Goal: Information Seeking & Learning: Learn about a topic

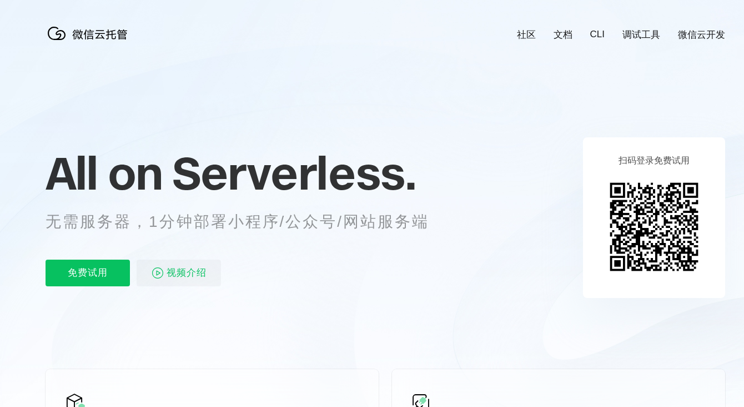
scroll to position [0, 1975]
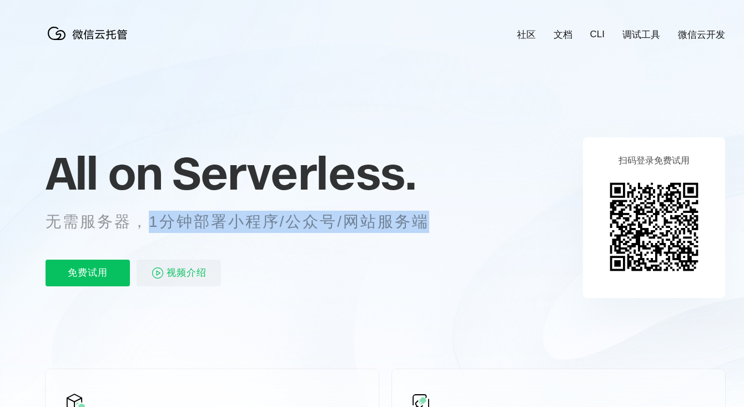
drag, startPoint x: 143, startPoint y: 219, endPoint x: 456, endPoint y: 209, distance: 312.8
click at [456, 209] on div "All on Serverless. 无需服务器，1分钟部署小程序/公众号/网站服务端 免费试用 视频介绍" at bounding box center [251, 217] width 411 height 161
click at [317, 222] on p "无需服务器，1分钟部署小程序/公众号/网站服务端" at bounding box center [248, 221] width 404 height 22
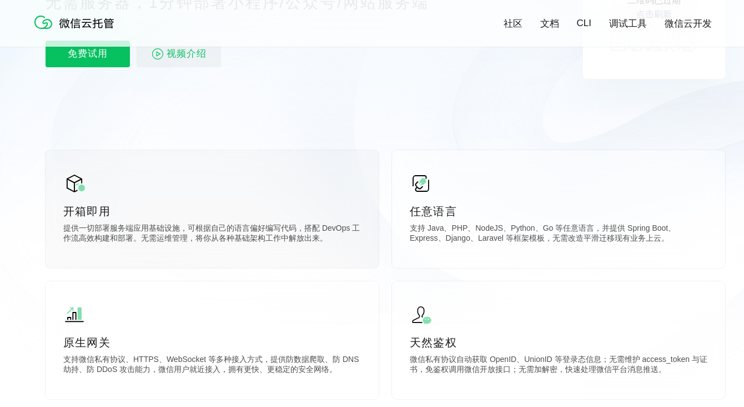
scroll to position [222, 0]
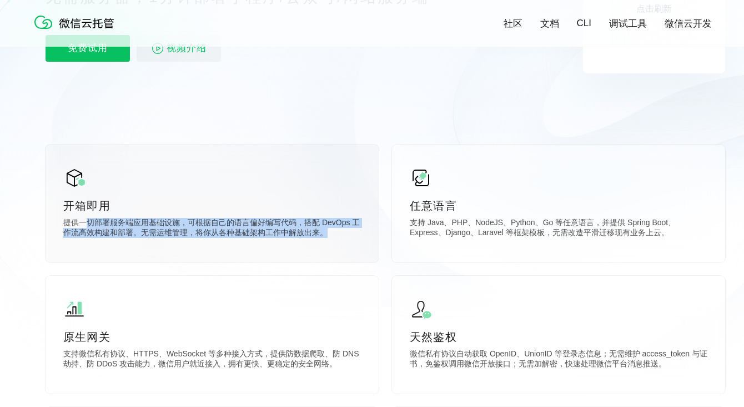
drag, startPoint x: 126, startPoint y: 220, endPoint x: 343, endPoint y: 229, distance: 217.9
click at [343, 229] on p "提供一切部署服务端应用基础设施，可根据自己的语言偏好编写代码，搭配 DevOps 工作流高效构建和部署。无需运维管理，将你从各种基础架构工作中解放出来。" at bounding box center [212, 229] width 298 height 22
click at [263, 237] on p "提供一切部署服务端应用基础设施，可根据自己的语言偏好编写代码，搭配 DevOps 工作流高效构建和部署。无需运维管理，将你从各种基础架构工作中解放出来。" at bounding box center [212, 229] width 298 height 22
drag, startPoint x: 211, startPoint y: 239, endPoint x: 119, endPoint y: 226, distance: 92.6
click at [119, 226] on p "提供一切部署服务端应用基础设施，可根据自己的语言偏好编写代码，搭配 DevOps 工作流高效构建和部署。无需运维管理，将你从各种基础架构工作中解放出来。" at bounding box center [212, 229] width 298 height 22
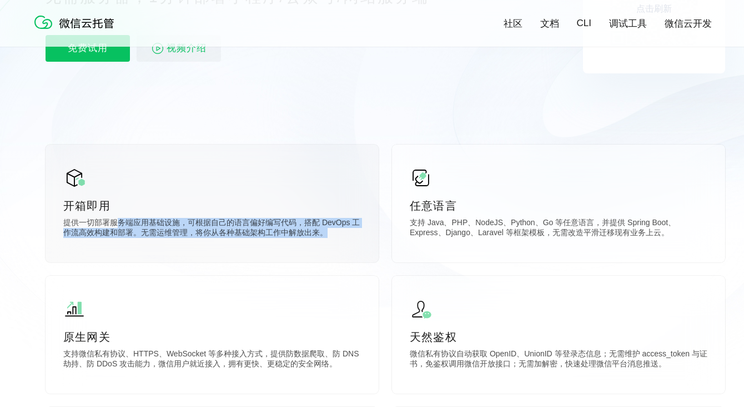
click at [232, 229] on p "提供一切部署服务端应用基础设施，可根据自己的语言偏好编写代码，搭配 DevOps 工作流高效构建和部署。无需运维管理，将你从各种基础架构工作中解放出来。" at bounding box center [212, 229] width 298 height 22
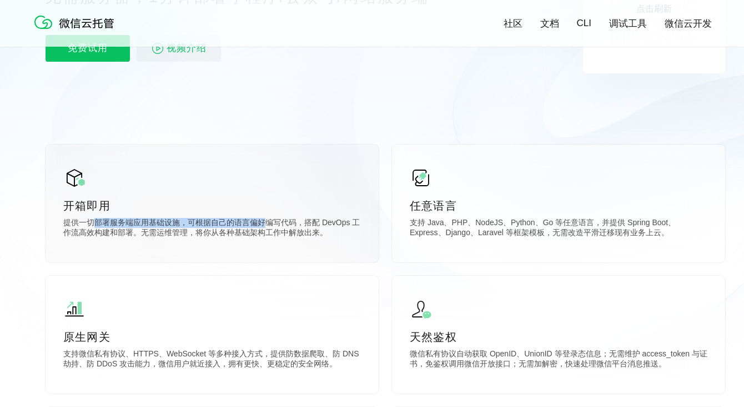
drag, startPoint x: 269, startPoint y: 225, endPoint x: 94, endPoint y: 220, distance: 175.6
click at [94, 220] on p "提供一切部署服务端应用基础设施，可根据自己的语言偏好编写代码，搭配 DevOps 工作流高效构建和部署。无需运维管理，将你从各种基础架构工作中解放出来。" at bounding box center [212, 229] width 298 height 22
click at [176, 224] on p "提供一切部署服务端应用基础设施，可根据自己的语言偏好编写代码，搭配 DevOps 工作流高效构建和部署。无需运维管理，将你从各种基础架构工作中解放出来。" at bounding box center [212, 229] width 298 height 22
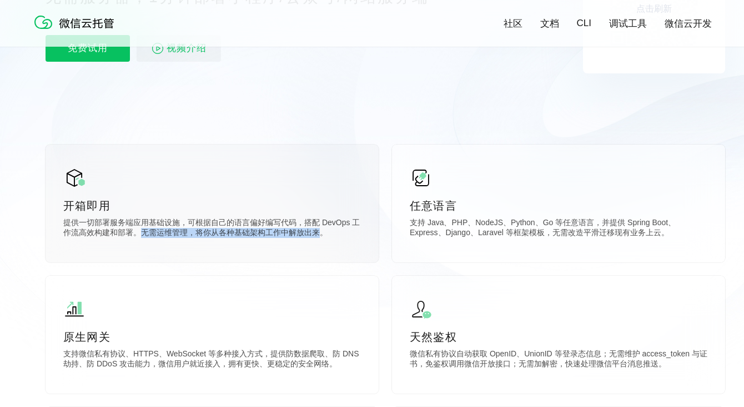
drag, startPoint x: 142, startPoint y: 238, endPoint x: 318, endPoint y: 239, distance: 175.5
click at [318, 239] on p "提供一切部署服务端应用基础设施，可根据自己的语言偏好编写代码，搭配 DevOps 工作流高效构建和部署。无需运维管理，将你从各种基础架构工作中解放出来。" at bounding box center [212, 229] width 298 height 22
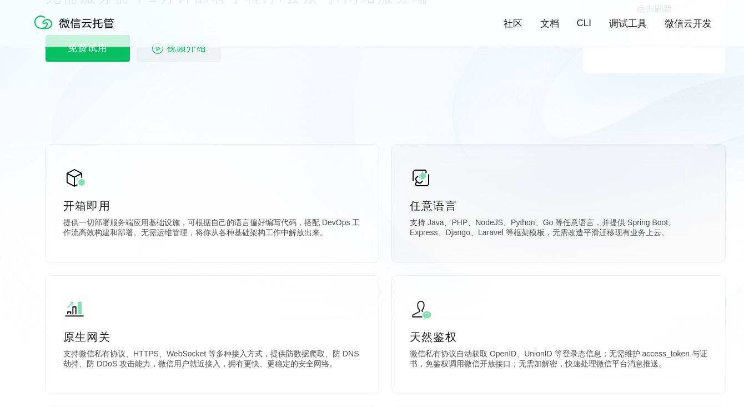
click at [475, 240] on p "支持 Java、PHP、NodeJS、Python、Go 等任意语言，并提供 Spring Boot、Express、Django、Laravel 等框架模板…" at bounding box center [559, 229] width 298 height 22
drag, startPoint x: 608, startPoint y: 238, endPoint x: 407, endPoint y: 233, distance: 201.1
click at [407, 233] on div "任意语言 支持 Java、PHP、NodeJS、Python、Go 等任意语言，并提供 Spring Boot、Express、Django、Laravel …" at bounding box center [558, 203] width 333 height 118
click at [563, 231] on p "支持 Java、PHP、NodeJS、Python、Go 等任意语言，并提供 Spring Boot、Express、Django、Laravel 等框架模板…" at bounding box center [559, 229] width 298 height 22
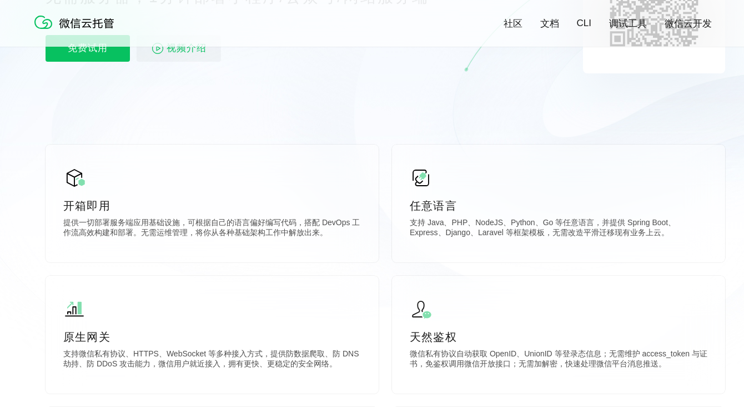
scroll to position [0, 0]
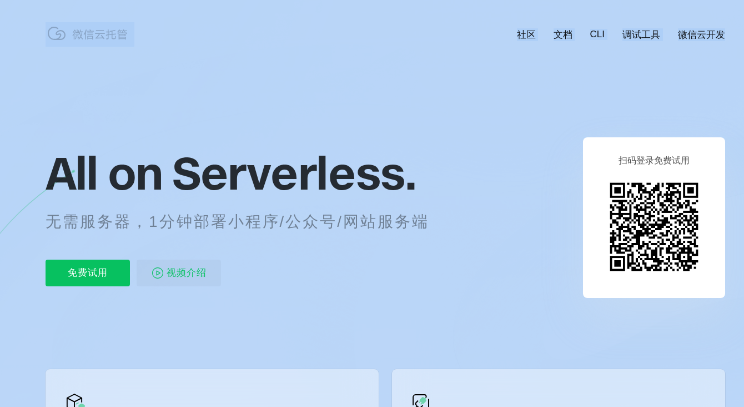
drag, startPoint x: 89, startPoint y: 173, endPoint x: 488, endPoint y: 201, distance: 400.3
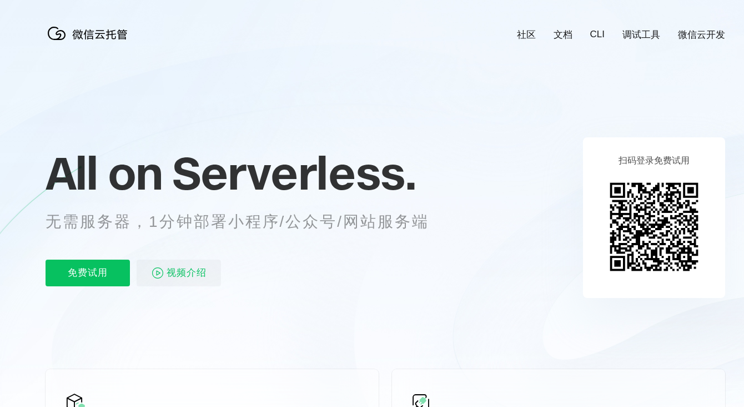
click at [392, 189] on span "Serverless." at bounding box center [294, 173] width 244 height 56
